Goal: Browse casually: Explore the website without a specific task or goal

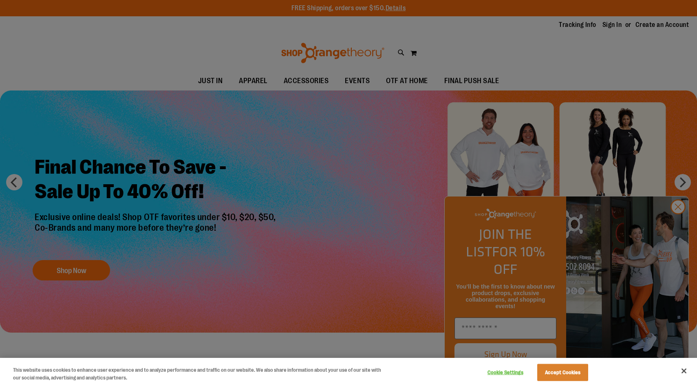
click at [678, 224] on div at bounding box center [348, 193] width 697 height 386
click at [675, 223] on div at bounding box center [348, 193] width 697 height 386
click at [684, 368] on button "Close" at bounding box center [684, 371] width 18 height 18
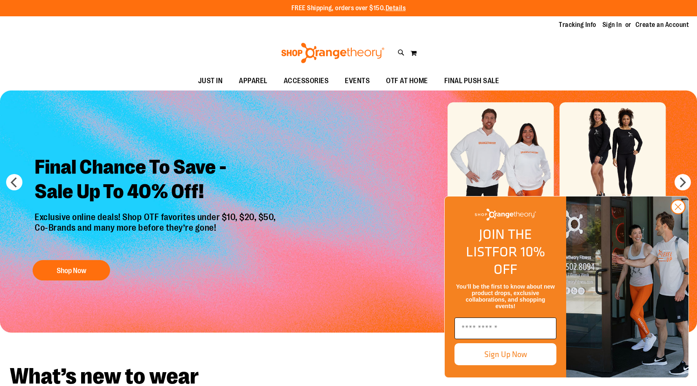
click at [494, 328] on input "Enter email" at bounding box center [505, 328] width 102 height 22
type input "*"
type input "**********"
click at [516, 354] on button "Sign Up Now" at bounding box center [505, 354] width 102 height 22
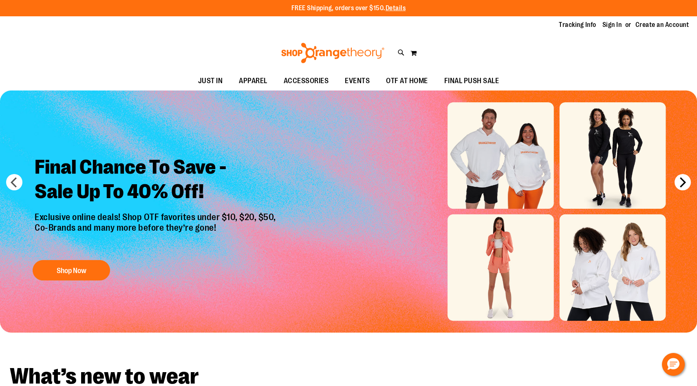
click at [684, 187] on button "next" at bounding box center [682, 182] width 16 height 16
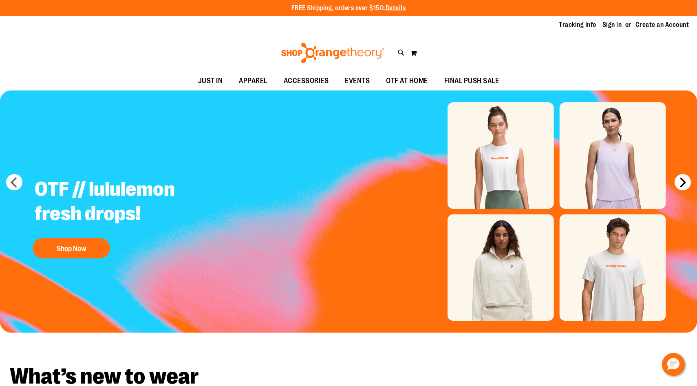
click at [684, 187] on button "next" at bounding box center [682, 182] width 16 height 16
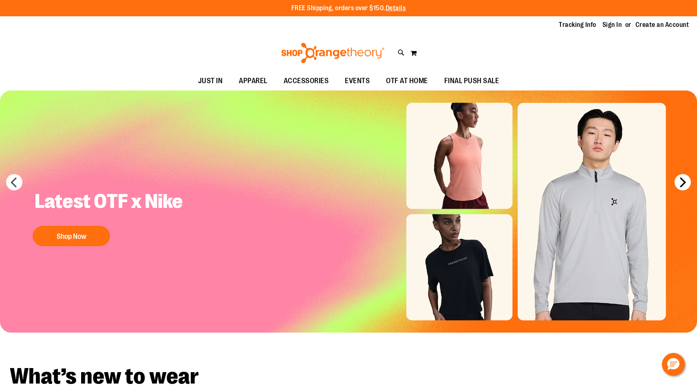
click at [684, 187] on button "next" at bounding box center [682, 182] width 16 height 16
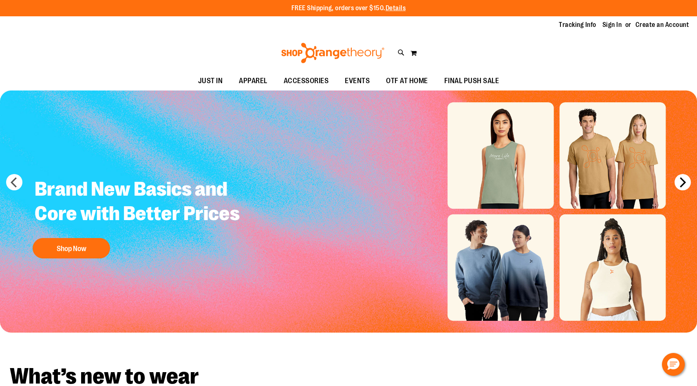
click at [684, 187] on button "next" at bounding box center [682, 182] width 16 height 16
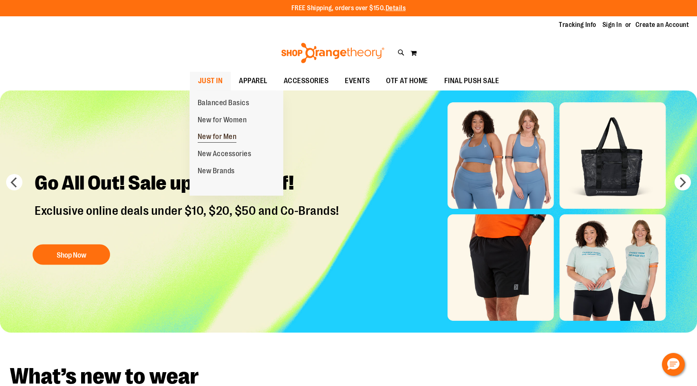
click at [220, 136] on span "New for Men" at bounding box center [217, 137] width 39 height 10
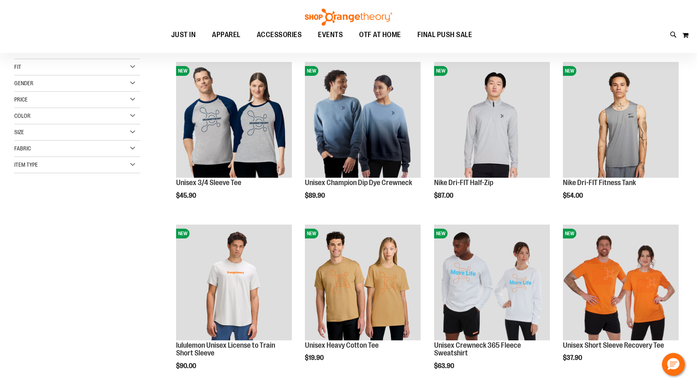
scroll to position [106, 0]
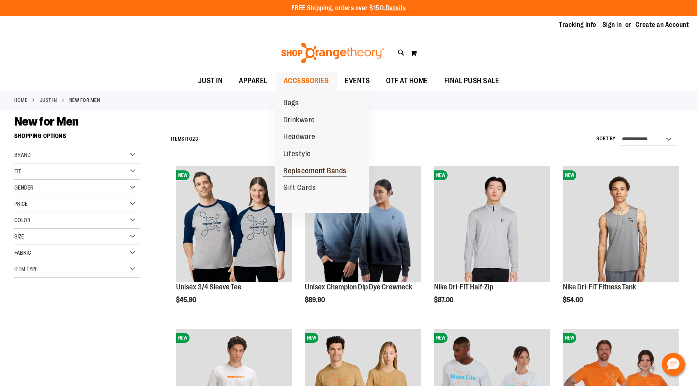
click at [306, 174] on span "Replacement Bands" at bounding box center [314, 172] width 63 height 10
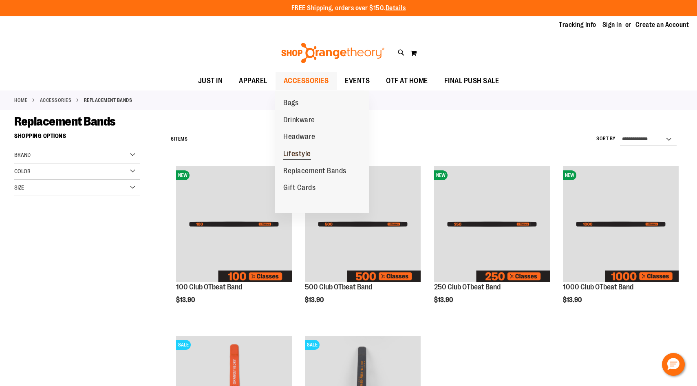
click at [301, 154] on span "Lifestyle" at bounding box center [297, 155] width 28 height 10
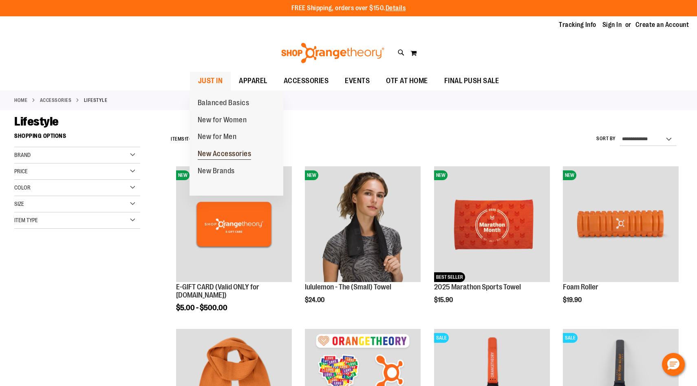
click at [226, 155] on span "New Accessories" at bounding box center [225, 155] width 54 height 10
